Goal: Task Accomplishment & Management: Complete application form

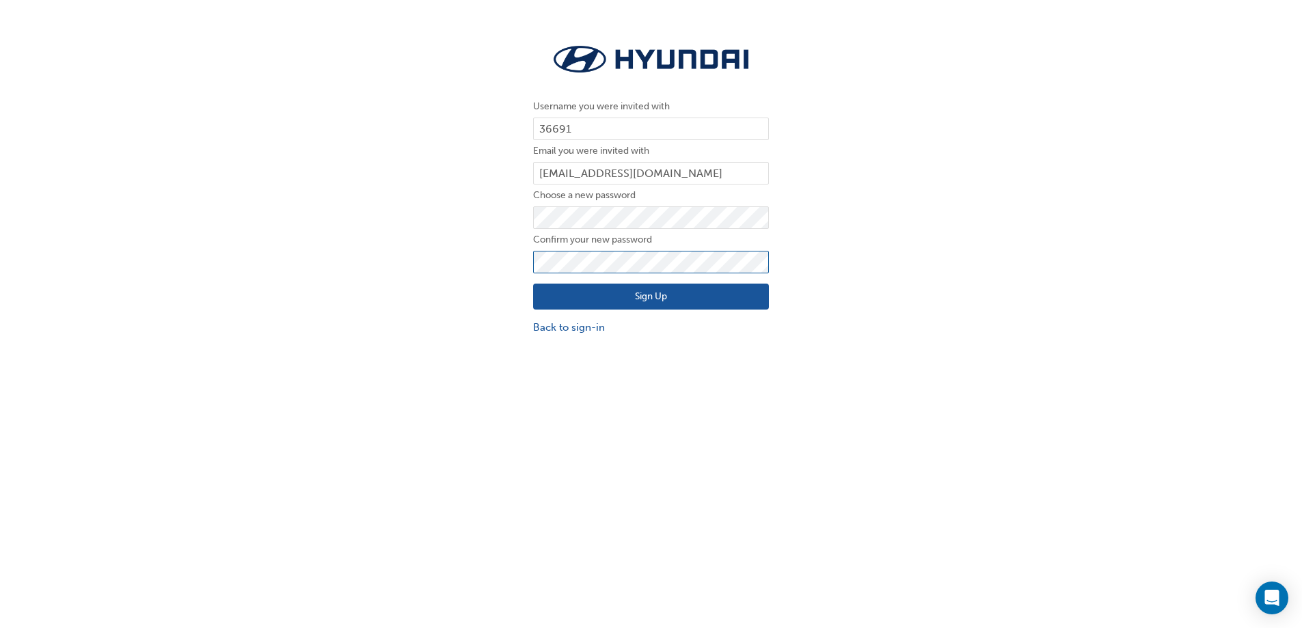
click at [533, 284] on button "Sign Up" at bounding box center [651, 297] width 236 height 26
click at [638, 295] on button "Sign Up" at bounding box center [651, 297] width 236 height 26
click at [1265, 597] on icon "Open Intercom Messenger" at bounding box center [1272, 598] width 18 height 18
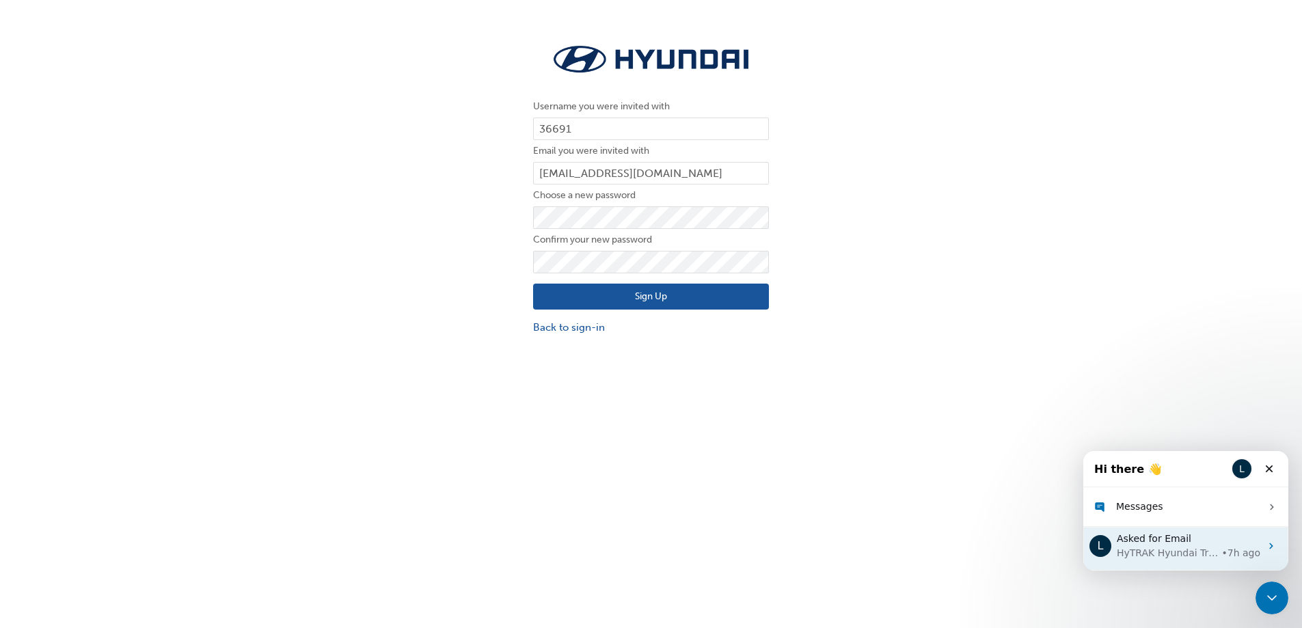
click at [1178, 544] on span "Asked for Email" at bounding box center [1154, 538] width 75 height 11
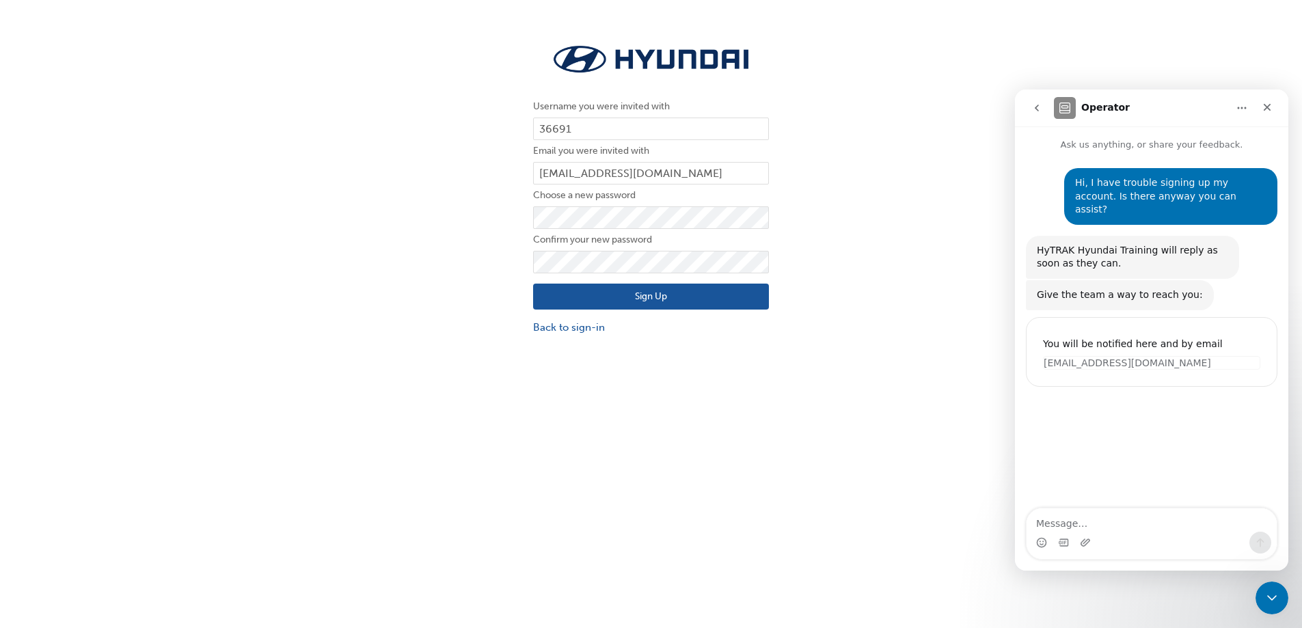
click at [947, 448] on div "Username you were invited with 36691 Email you were invited with indra.wijaya@s…" at bounding box center [651, 345] width 1302 height 628
click at [1269, 105] on icon "Close" at bounding box center [1268, 108] width 8 height 8
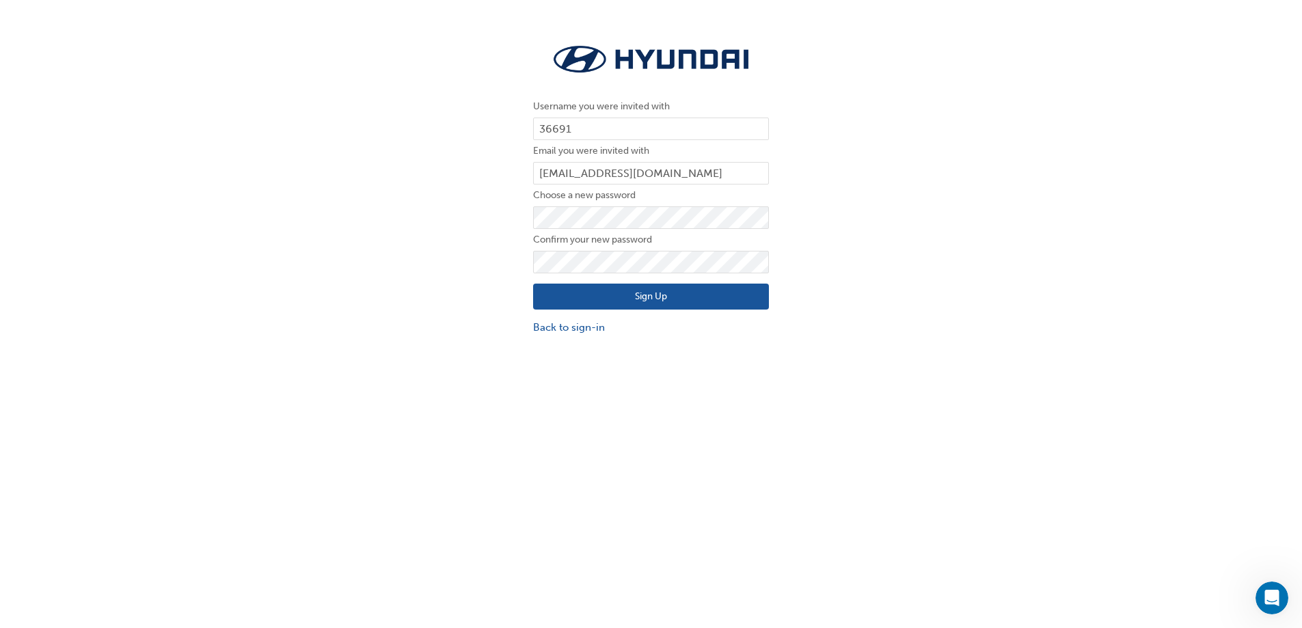
click at [466, 185] on div "Username you were invited with 36691 Email you were invited with indra.wijaya@s…" at bounding box center [651, 188] width 1302 height 314
click at [533, 284] on button "Sign Up" at bounding box center [651, 297] width 236 height 26
click at [683, 286] on button "Sign Up" at bounding box center [651, 297] width 236 height 26
click at [611, 306] on button "Sign Up" at bounding box center [651, 297] width 236 height 26
click at [573, 329] on link "Back to sign-in" at bounding box center [651, 328] width 236 height 16
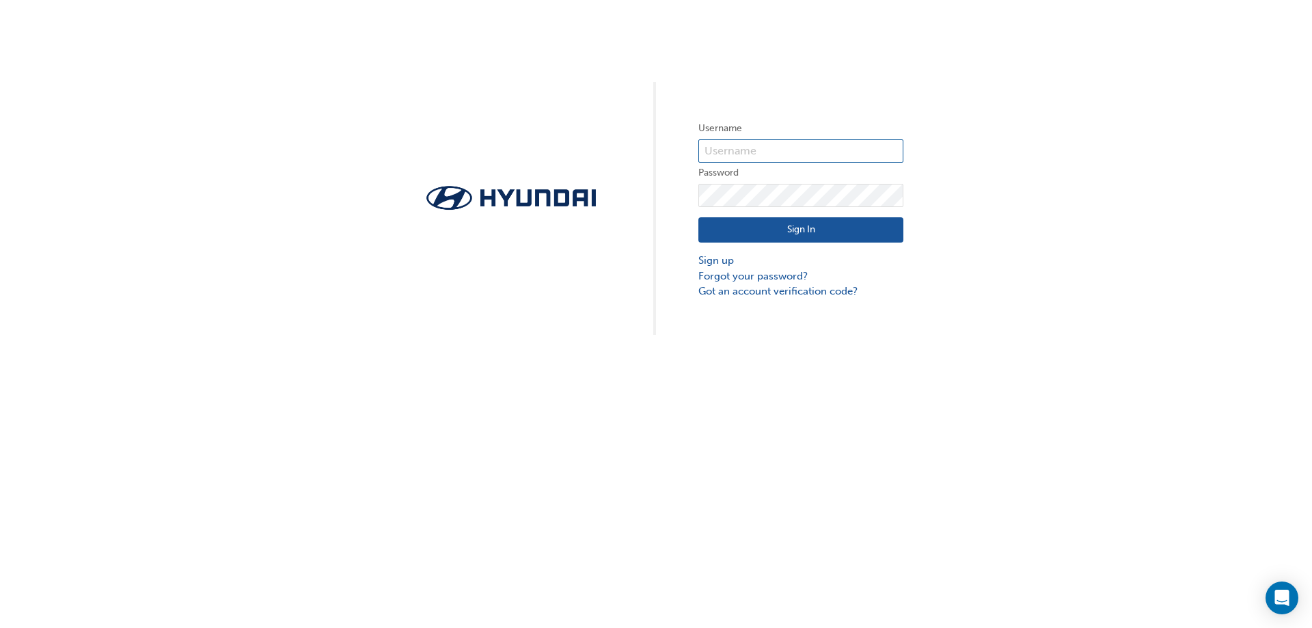
click at [792, 160] on input "text" at bounding box center [801, 150] width 205 height 23
type input "36691"
click at [699, 217] on button "Sign In" at bounding box center [801, 230] width 205 height 26
click at [782, 231] on button "Sign In" at bounding box center [801, 230] width 205 height 26
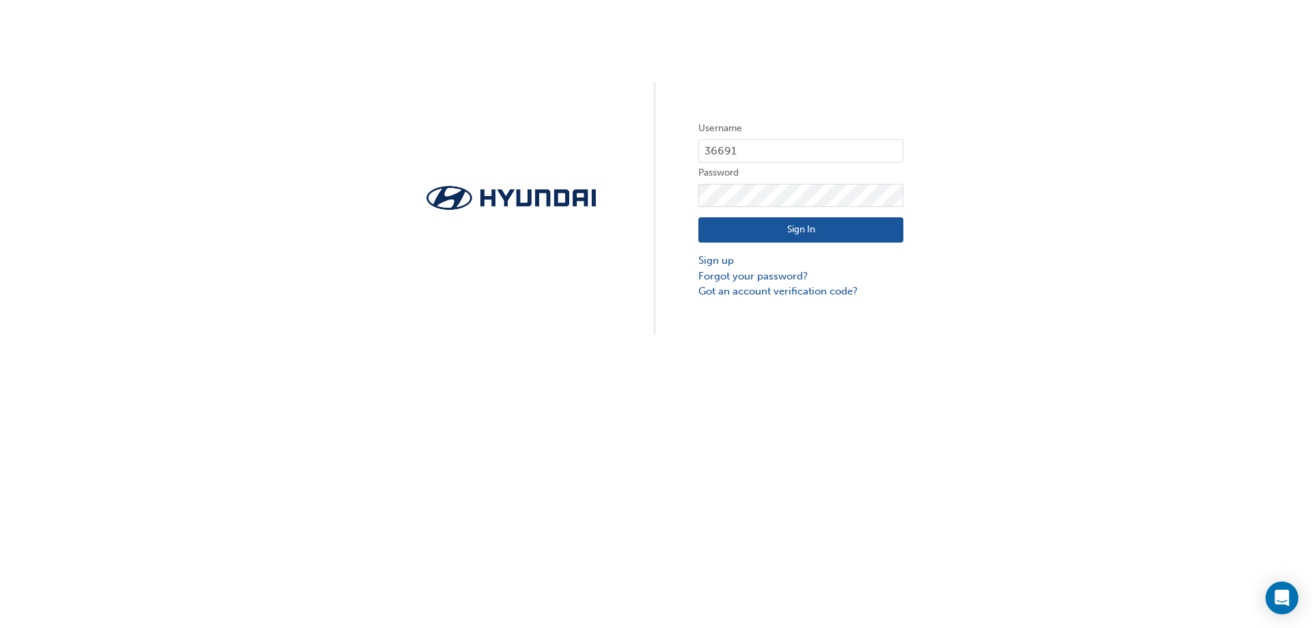
click at [782, 231] on button "Sign In" at bounding box center [801, 230] width 205 height 26
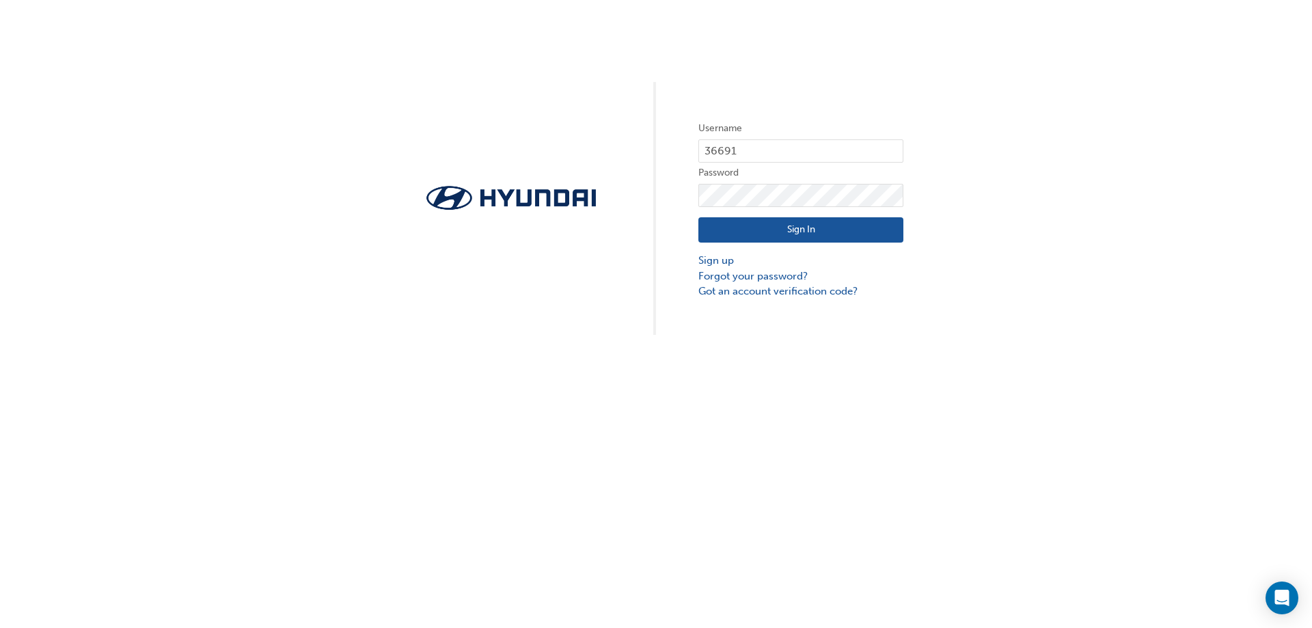
click at [782, 231] on button "Sign In" at bounding box center [801, 230] width 205 height 26
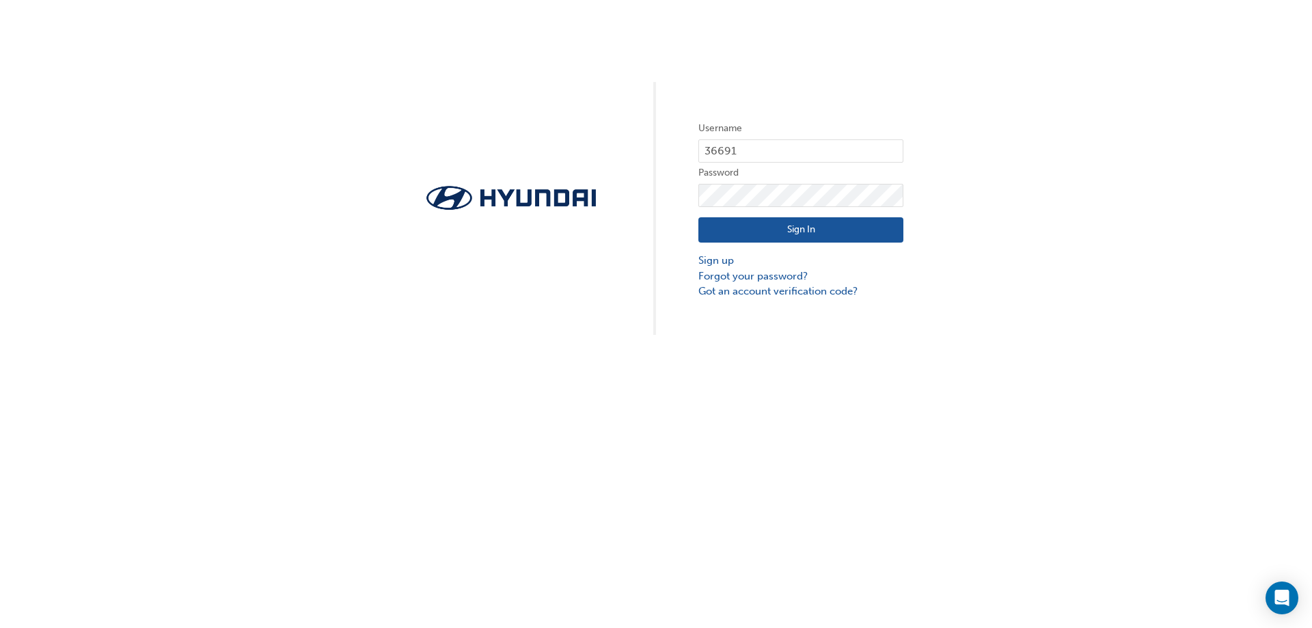
click at [782, 231] on button "Sign In" at bounding box center [801, 230] width 205 height 26
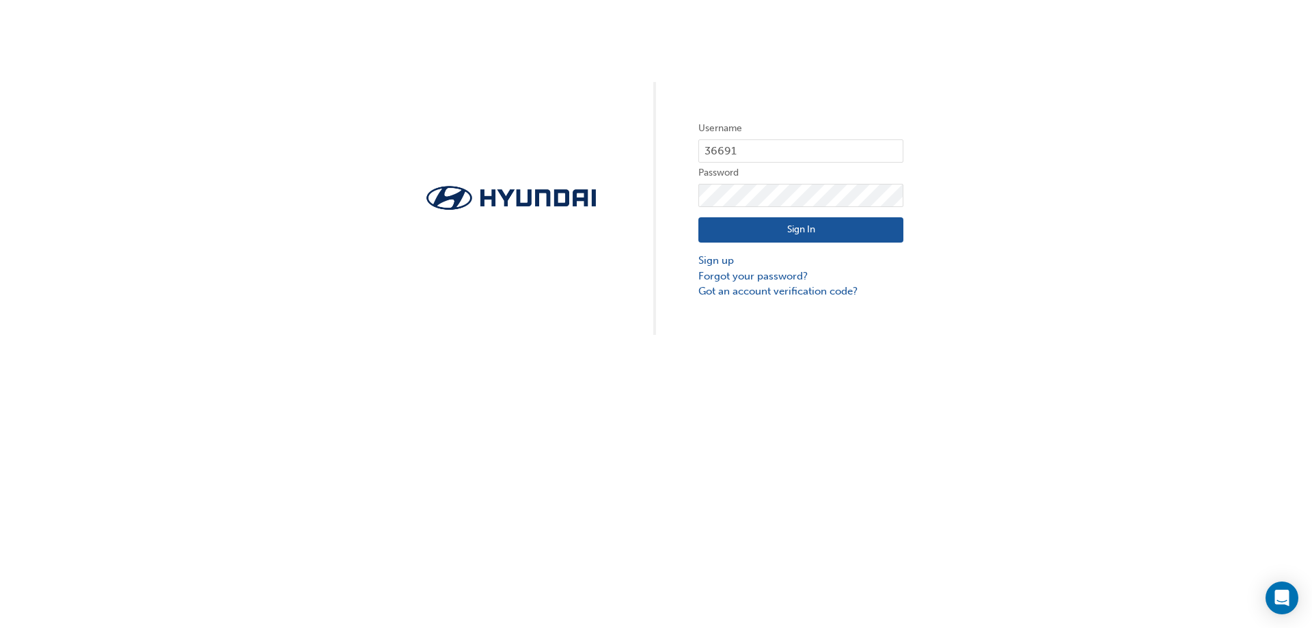
click at [782, 231] on button "Sign In" at bounding box center [801, 230] width 205 height 26
click at [783, 294] on link "Got an account verification code?" at bounding box center [801, 292] width 205 height 16
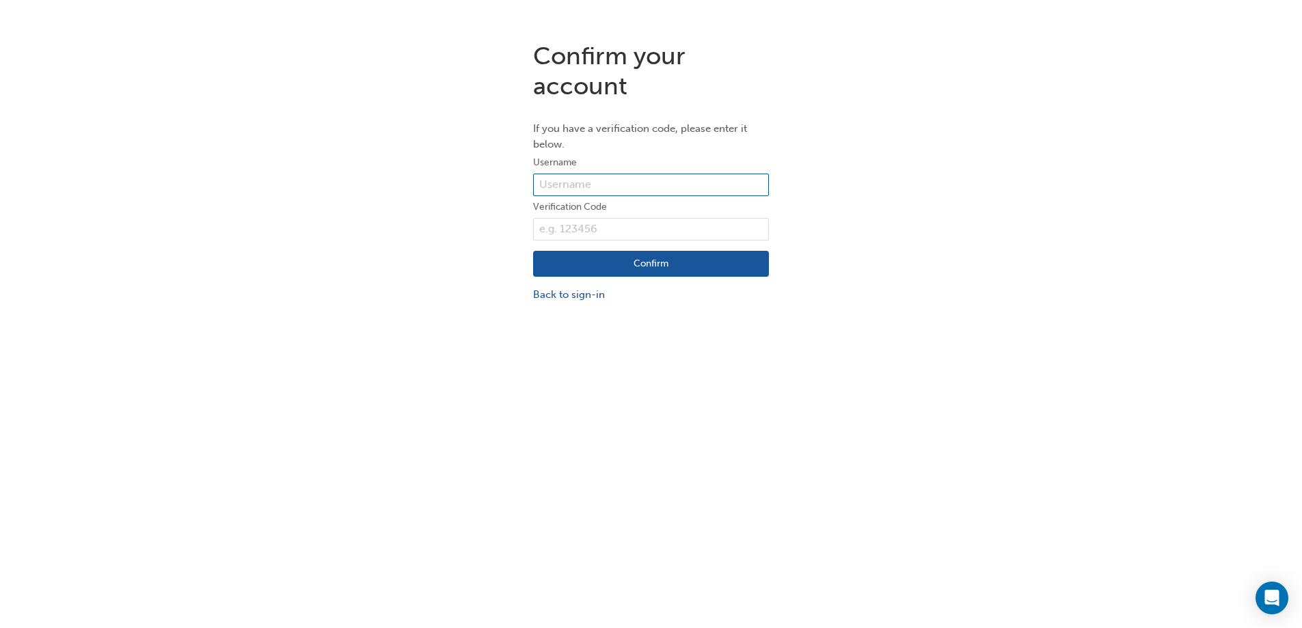
click at [648, 189] on input "text" at bounding box center [651, 185] width 236 height 23
click at [455, 231] on div "Confirm your account If you have a verification code, please enter it below. Us…" at bounding box center [651, 172] width 1302 height 282
